Goal: Task Accomplishment & Management: Manage account settings

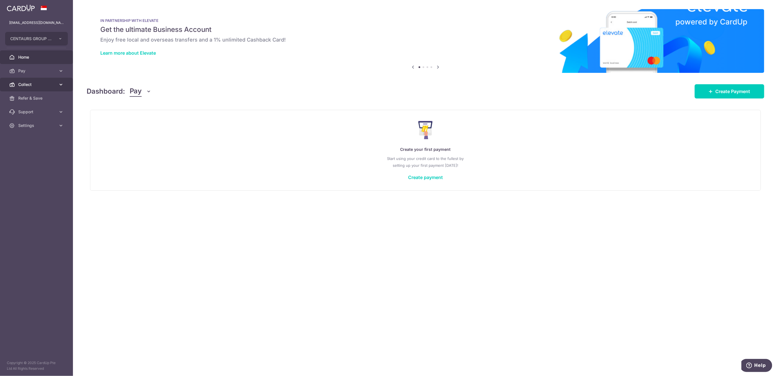
click at [36, 83] on span "Collect" at bounding box center [37, 85] width 38 height 6
click at [34, 98] on span "Dashboard" at bounding box center [37, 98] width 38 height 6
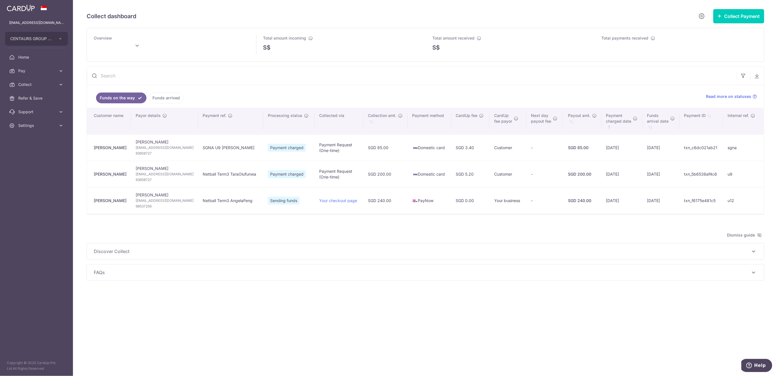
click at [168, 99] on link "Funds arrived" at bounding box center [166, 98] width 35 height 11
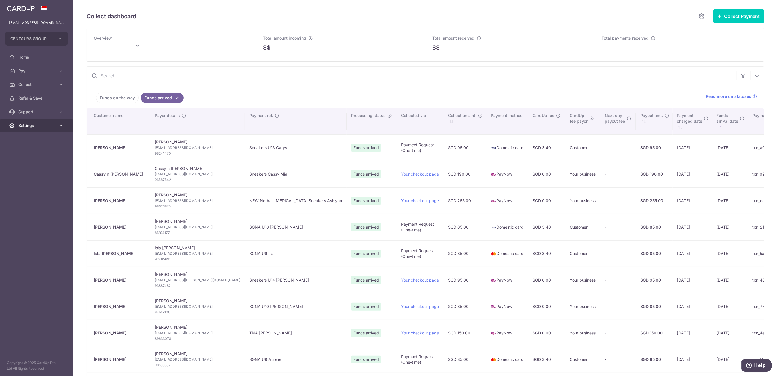
click at [62, 128] on icon at bounding box center [61, 126] width 6 height 6
click at [61, 155] on link "Logout" at bounding box center [36, 153] width 73 height 14
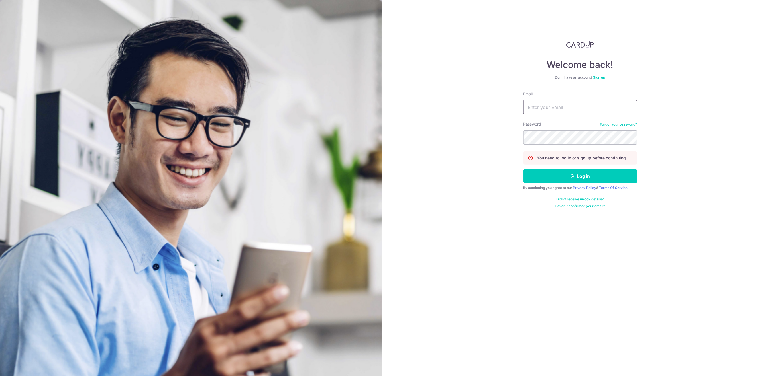
click at [617, 109] on input "Email" at bounding box center [580, 107] width 114 height 14
type input "[EMAIL_ADDRESS][DOMAIN_NAME]"
click at [618, 172] on button "Log in" at bounding box center [580, 176] width 114 height 14
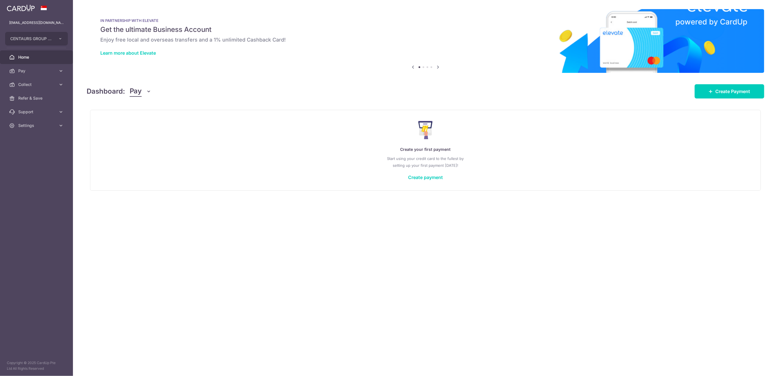
click at [39, 86] on span "Collect" at bounding box center [37, 85] width 38 height 6
click at [28, 125] on span "Payment Requests" at bounding box center [37, 126] width 38 height 6
